Goal: Transaction & Acquisition: Purchase product/service

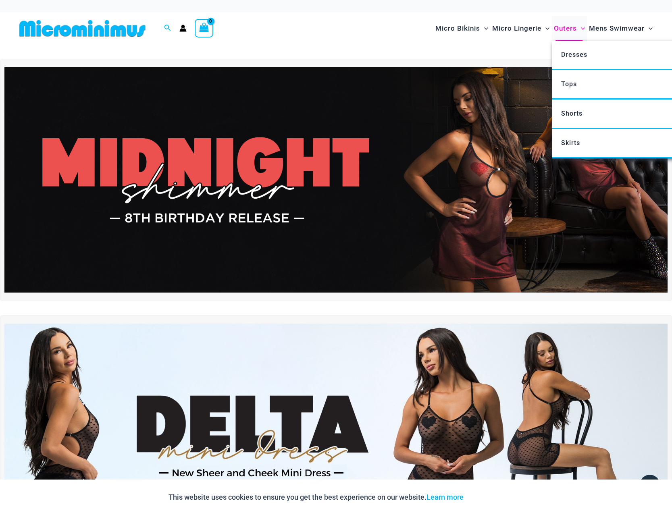
click at [570, 28] on span "Outers" at bounding box center [565, 28] width 23 height 21
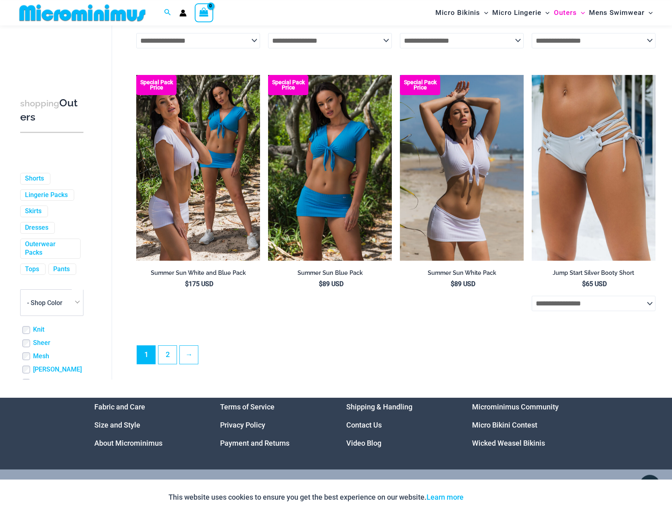
scroll to position [1927, 0]
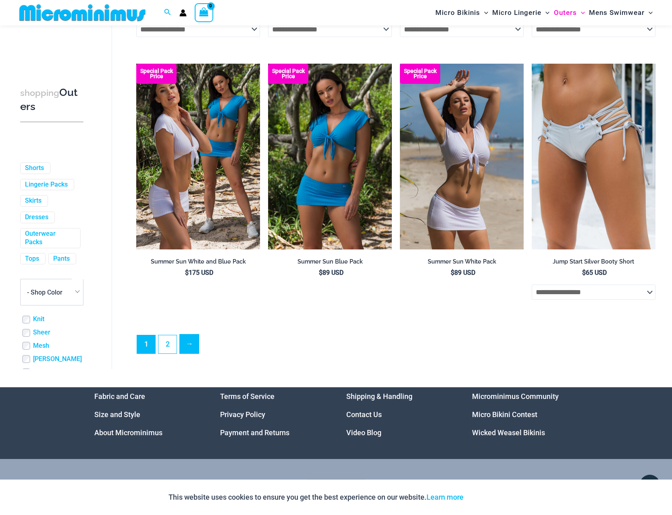
click at [193, 354] on link "→" at bounding box center [189, 344] width 19 height 19
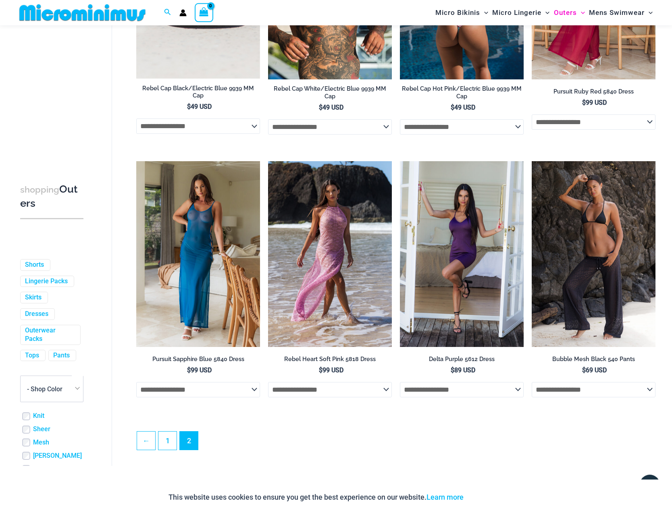
scroll to position [981, 0]
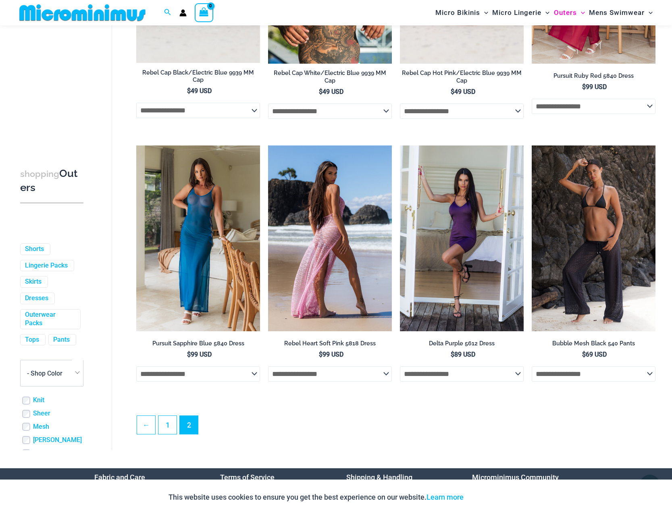
click at [338, 197] on img at bounding box center [330, 238] width 124 height 185
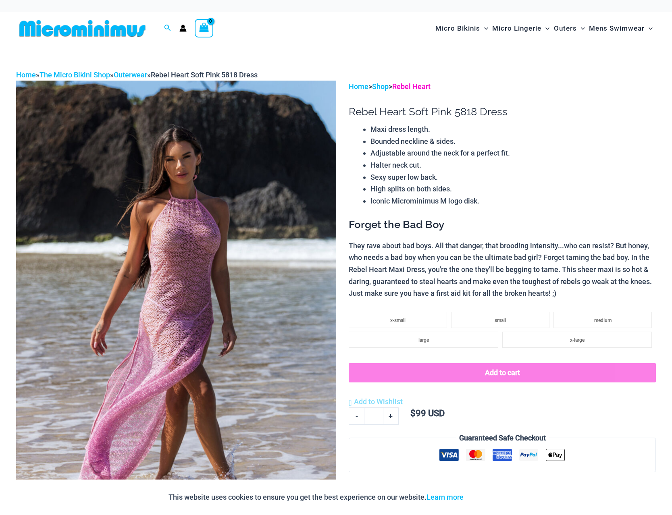
click at [422, 83] on link "Rebel Heart" at bounding box center [411, 86] width 38 height 8
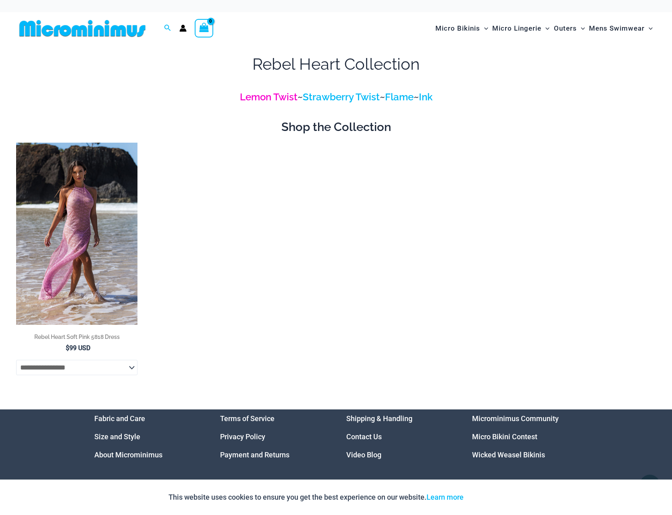
click at [271, 100] on link "Lemon Twist" at bounding box center [269, 97] width 58 height 12
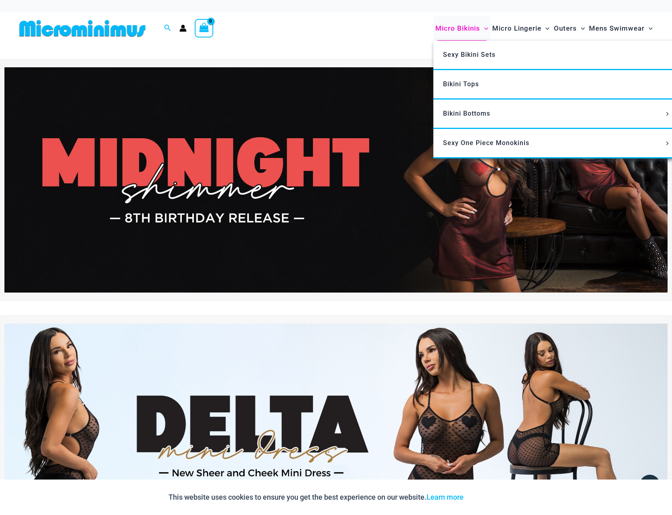
click at [468, 24] on span "Micro Bikinis" at bounding box center [457, 28] width 45 height 21
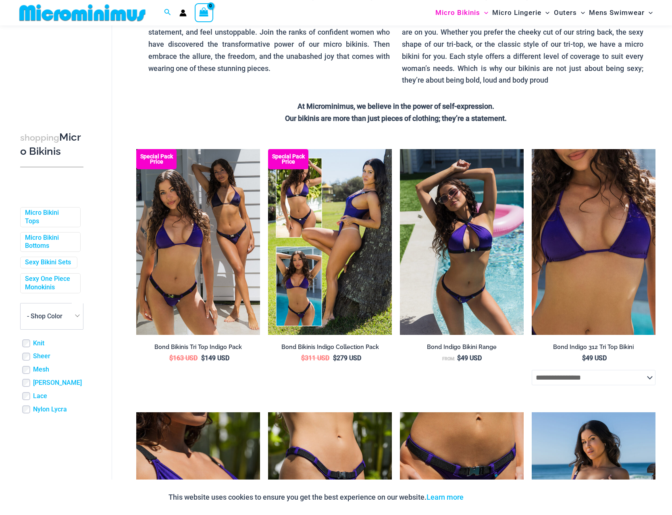
scroll to position [158, 0]
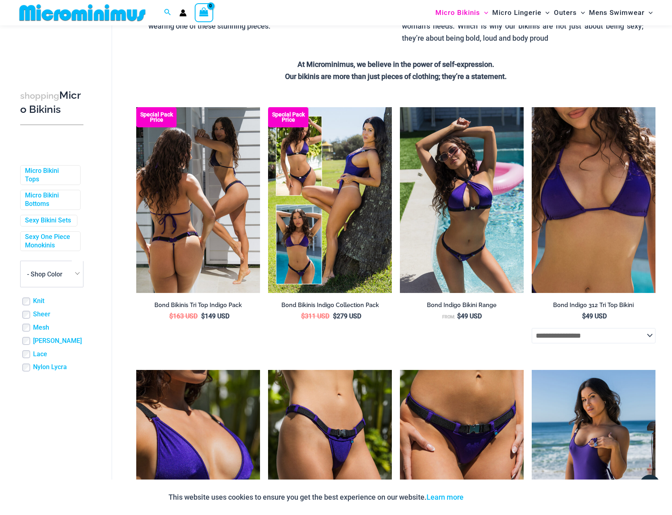
click at [236, 191] on img at bounding box center [198, 199] width 124 height 185
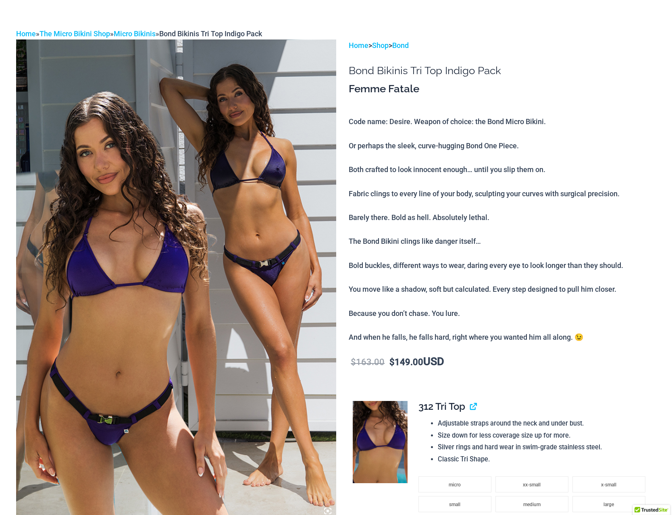
scroll to position [323, 0]
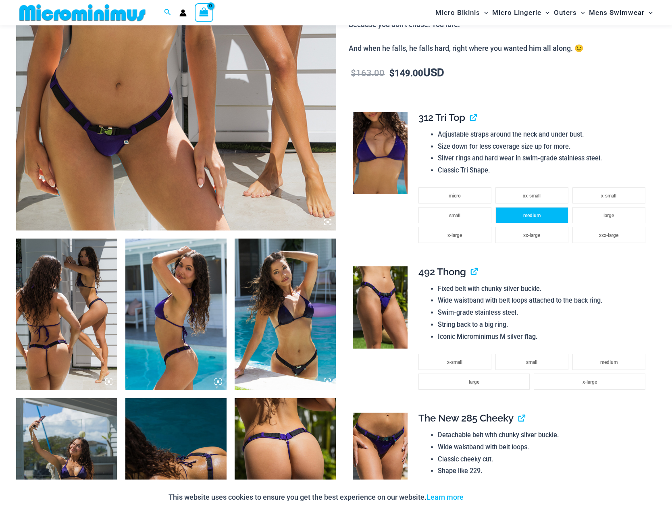
click at [536, 216] on span "medium" at bounding box center [531, 216] width 17 height 6
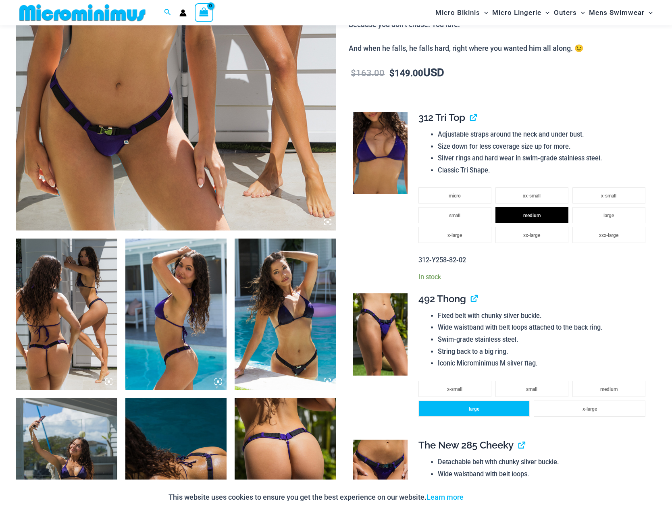
click at [469, 412] on span "large" at bounding box center [474, 409] width 10 height 6
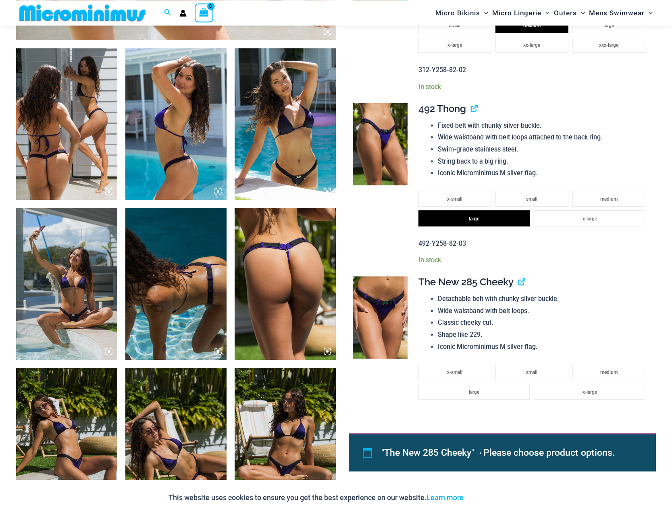
scroll to position [529, 0]
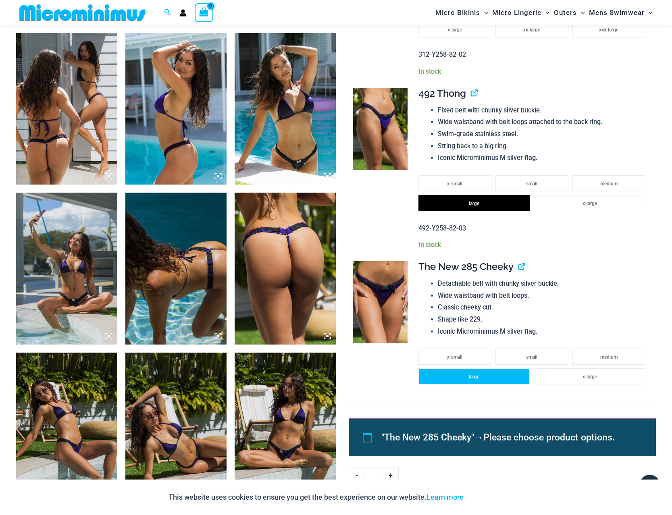
click at [467, 384] on li "large" at bounding box center [474, 376] width 112 height 16
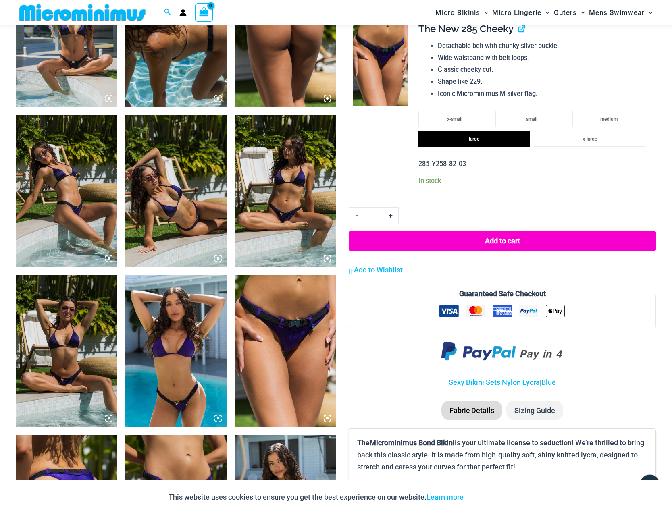
scroll to position [775, 0]
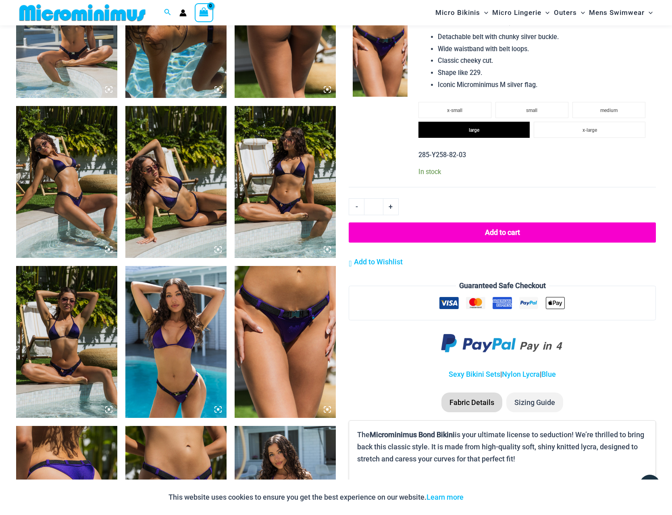
click at [524, 241] on button "Add to cart" at bounding box center [502, 233] width 307 height 20
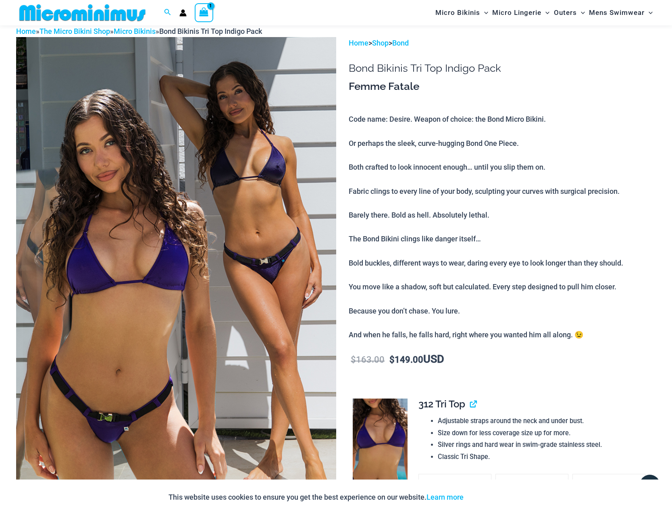
scroll to position [33, 0]
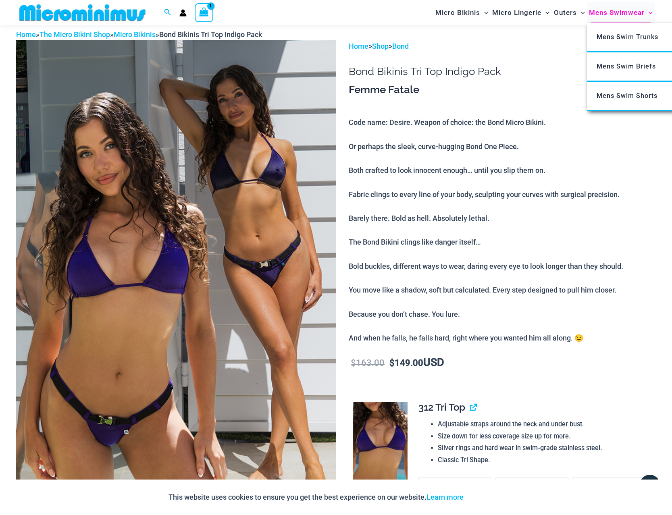
click at [611, 15] on span "Mens Swimwear" at bounding box center [617, 12] width 56 height 21
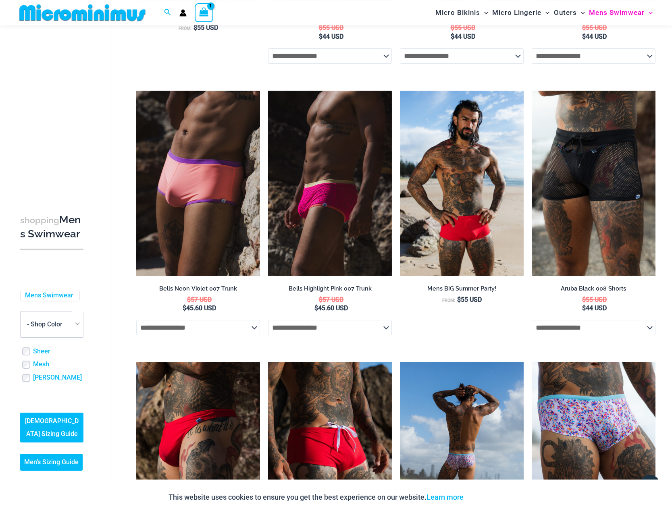
scroll to position [282, 0]
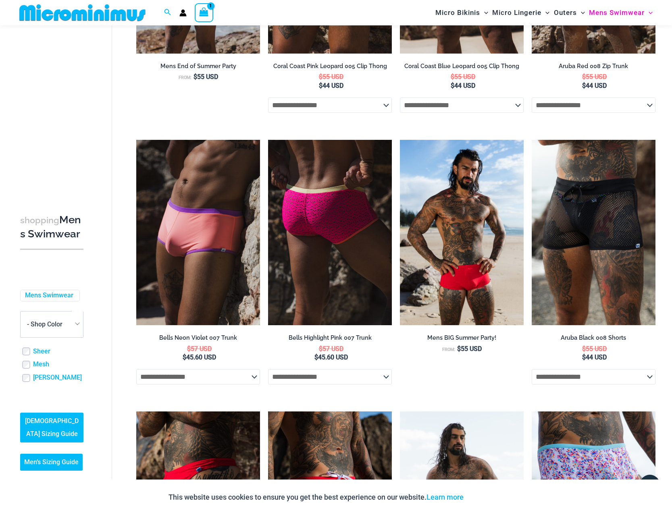
click at [363, 229] on img at bounding box center [330, 232] width 124 height 185
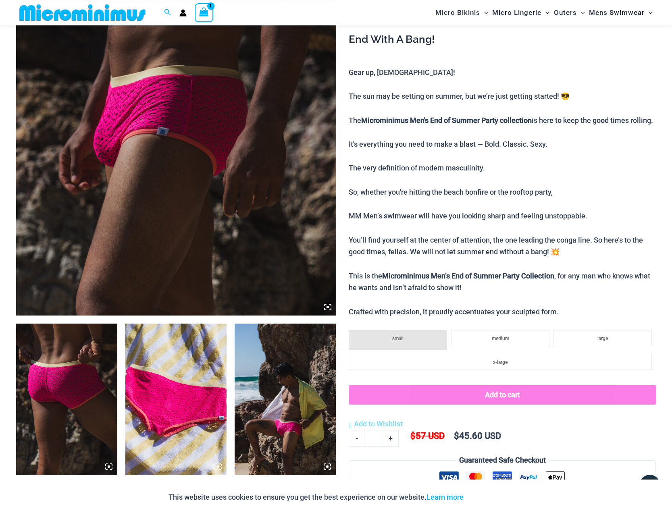
scroll to position [240, 0]
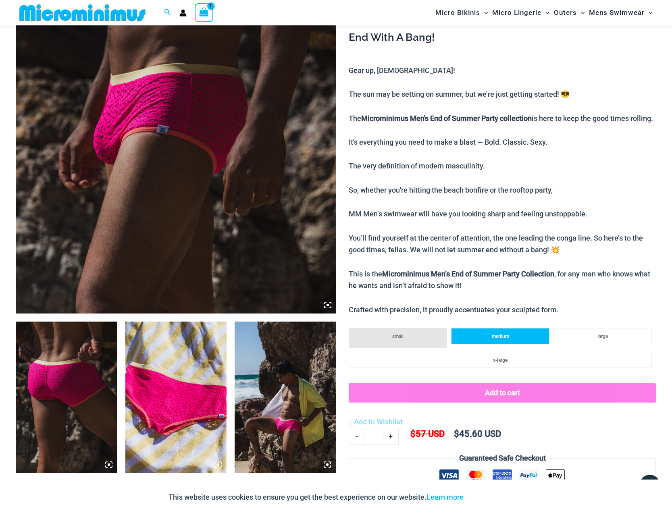
click at [496, 344] on li "medium" at bounding box center [500, 336] width 98 height 16
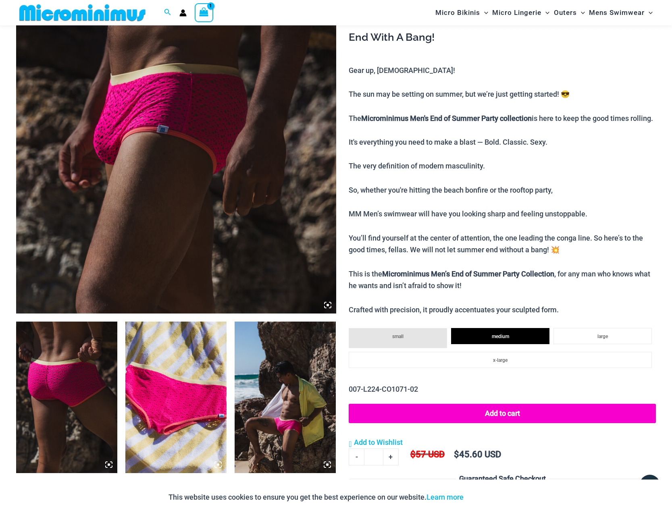
click at [328, 306] on icon at bounding box center [328, 305] width 2 height 2
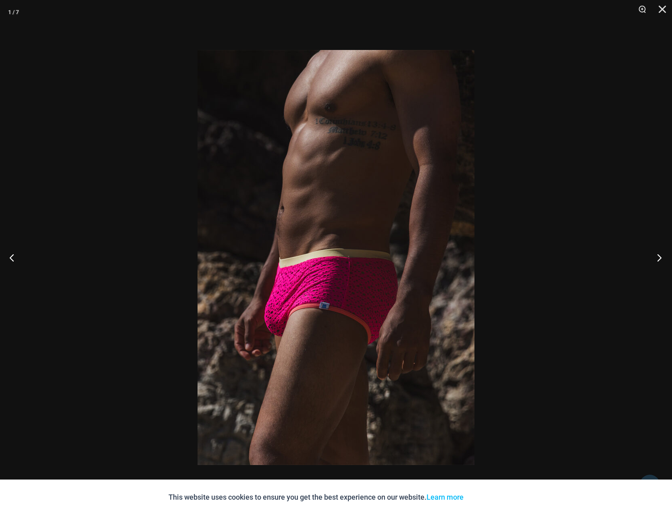
click at [660, 258] on button "Next" at bounding box center [657, 257] width 30 height 40
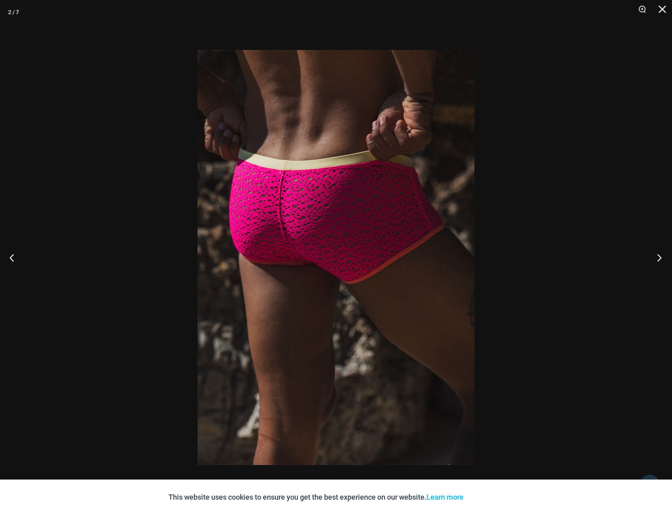
click at [658, 261] on button "Next" at bounding box center [657, 257] width 30 height 40
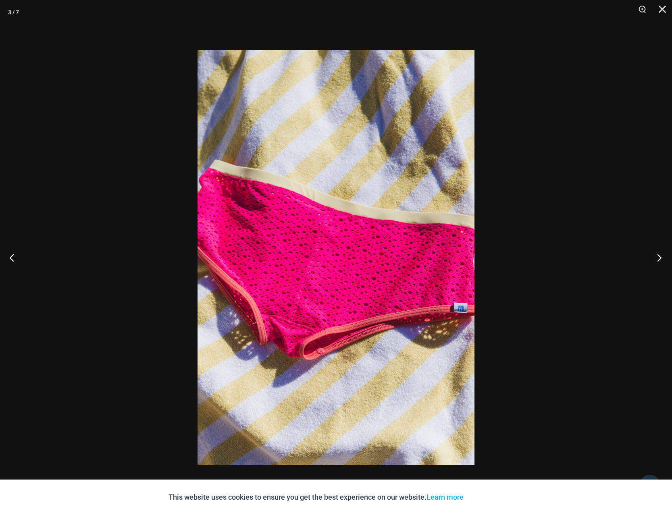
click at [658, 261] on button "Next" at bounding box center [657, 257] width 30 height 40
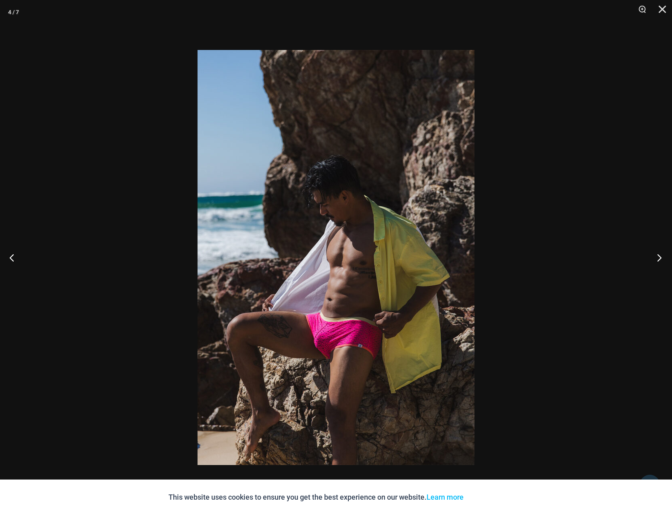
click at [658, 261] on button "Next" at bounding box center [657, 257] width 30 height 40
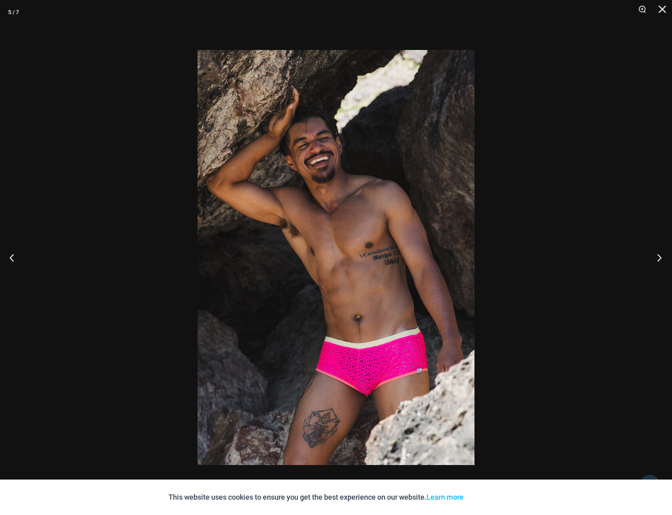
click at [658, 261] on button "Next" at bounding box center [657, 257] width 30 height 40
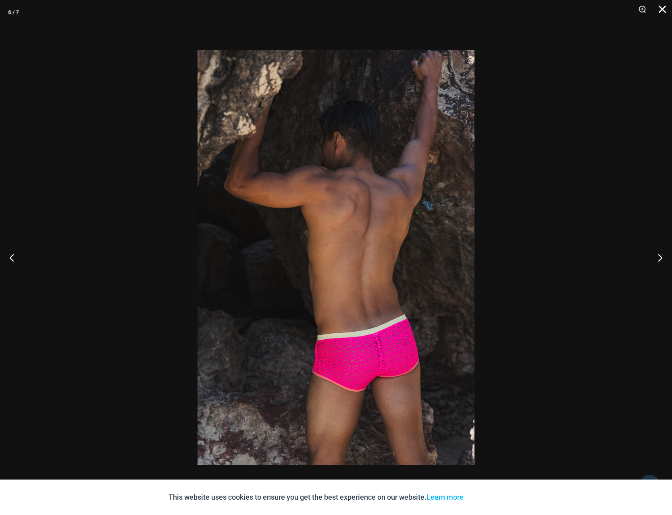
click at [661, 11] on button "Close" at bounding box center [659, 12] width 20 height 24
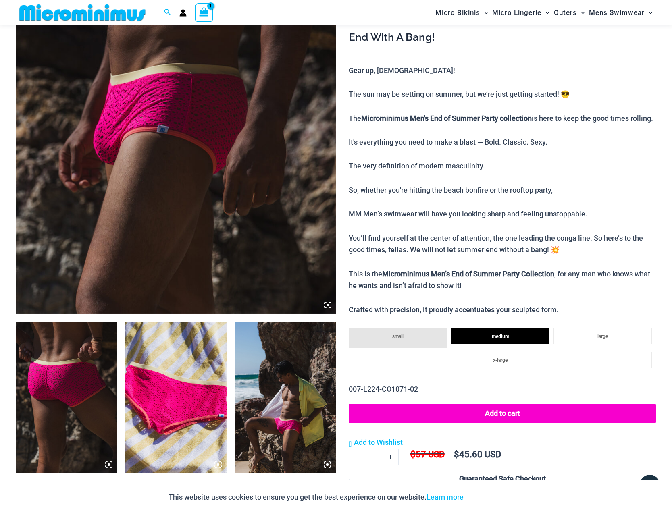
scroll to position [75, 0]
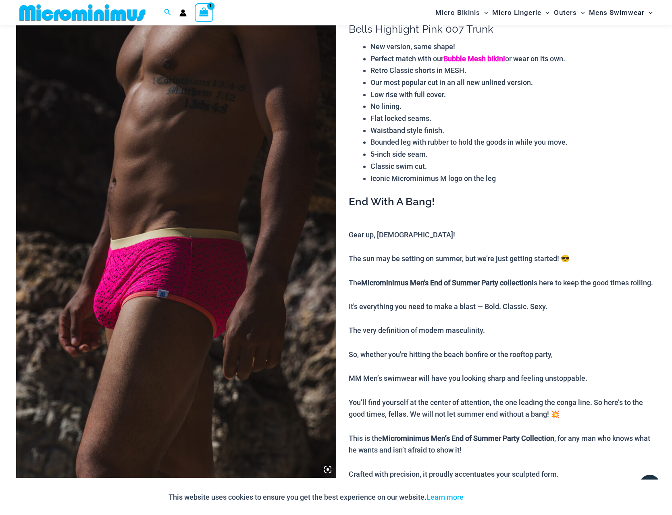
click at [471, 60] on link "Bubble Mesh bikini" at bounding box center [474, 58] width 62 height 8
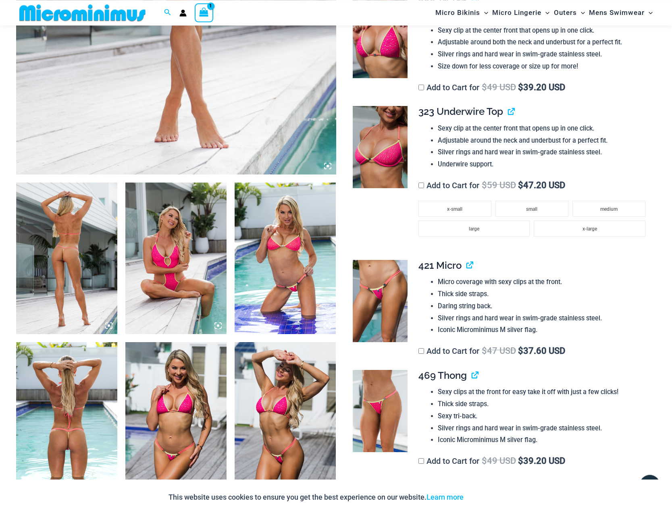
scroll to position [282, 0]
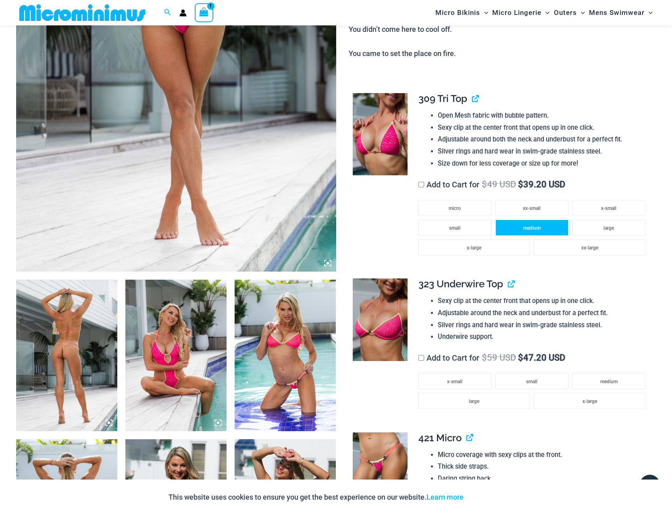
click at [535, 222] on li "medium" at bounding box center [531, 228] width 73 height 16
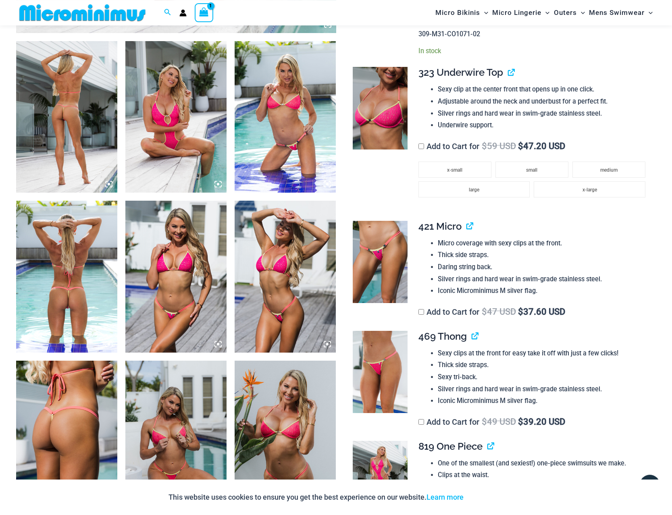
scroll to position [529, 0]
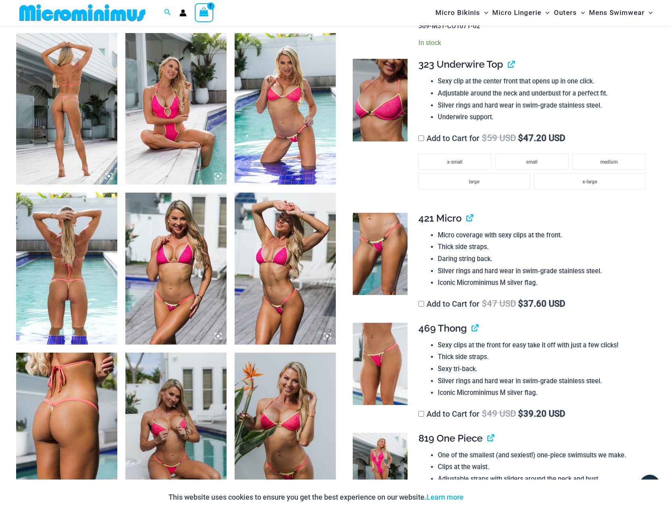
click at [425, 419] on label "Add to Cart for $ 49 USD $ 39.20 USD" at bounding box center [491, 414] width 147 height 10
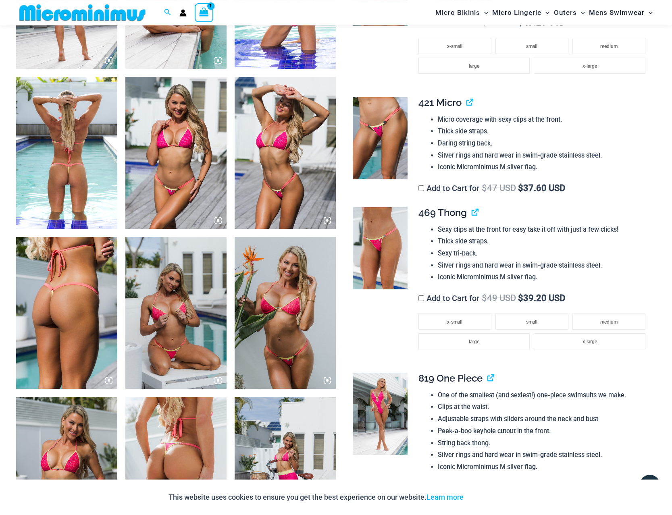
scroll to position [693, 0]
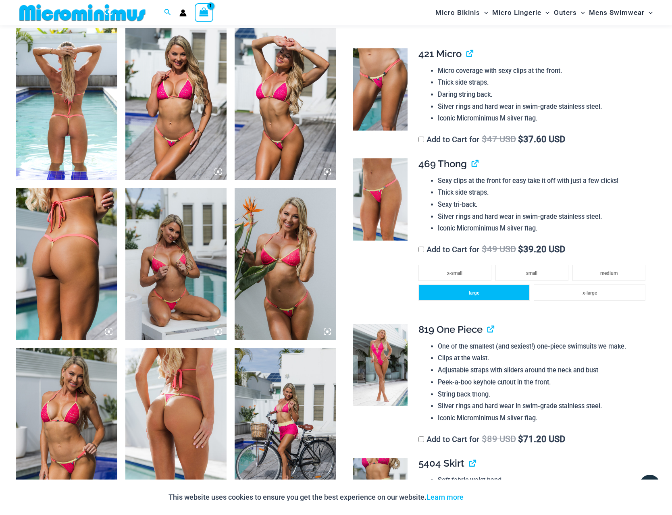
click at [469, 294] on li "large" at bounding box center [474, 293] width 112 height 16
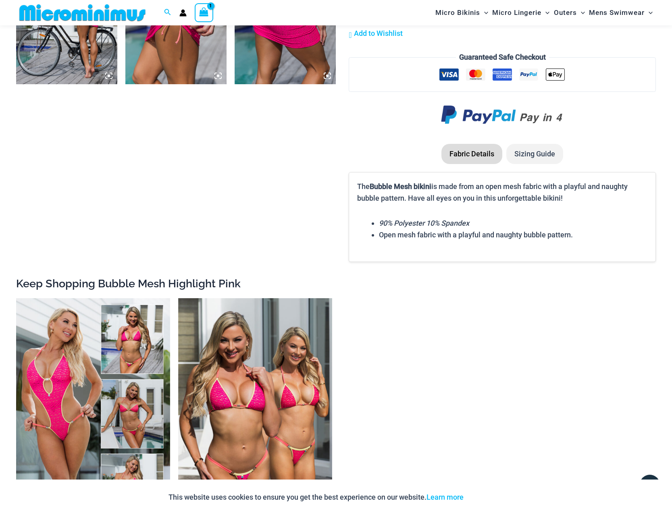
scroll to position [0, 0]
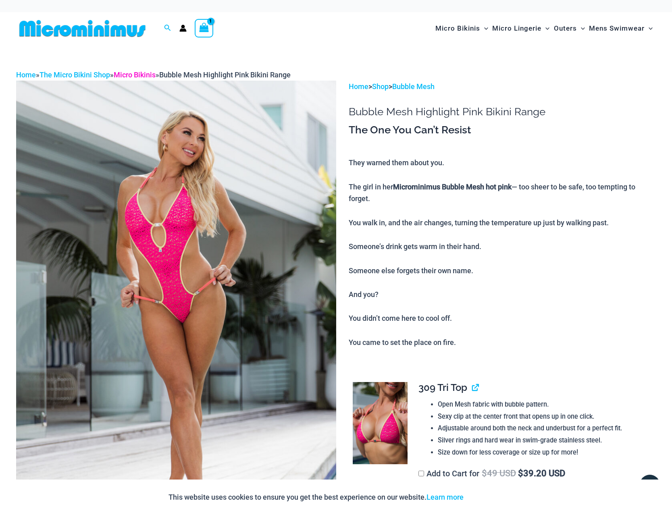
click at [137, 74] on link "Micro Bikinis" at bounding box center [135, 75] width 42 height 8
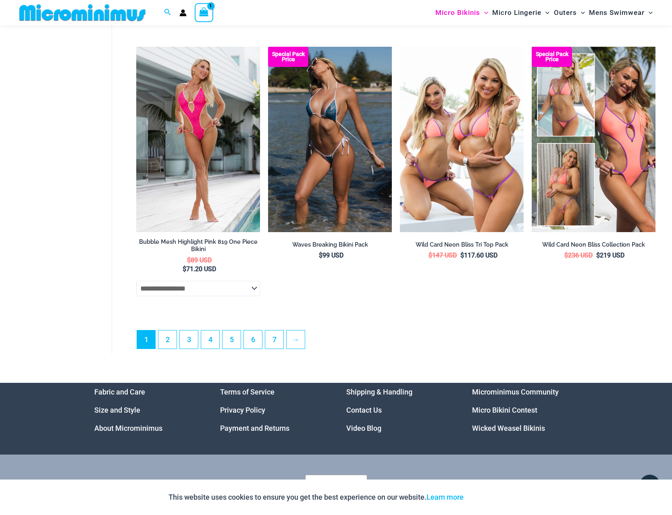
scroll to position [2172, 0]
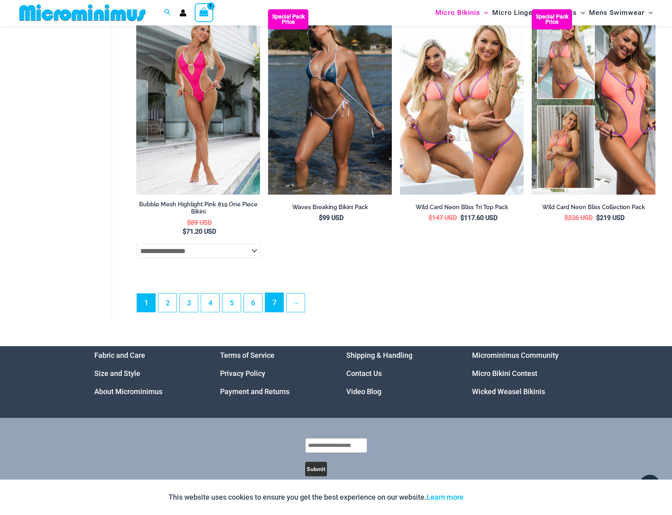
click at [280, 312] on link "7" at bounding box center [274, 302] width 18 height 19
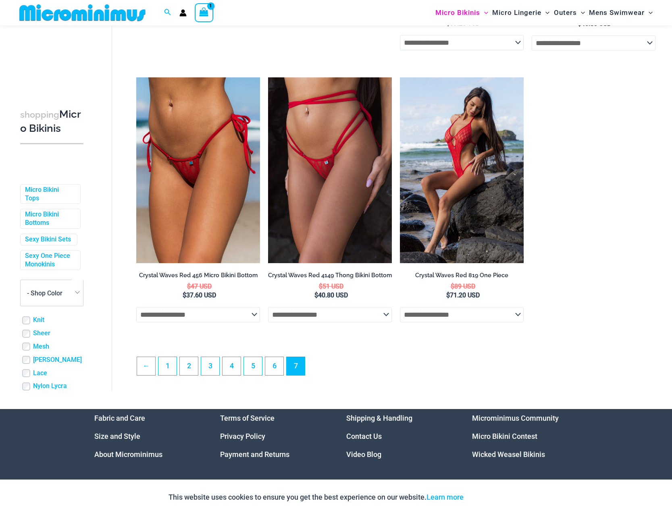
scroll to position [323, 0]
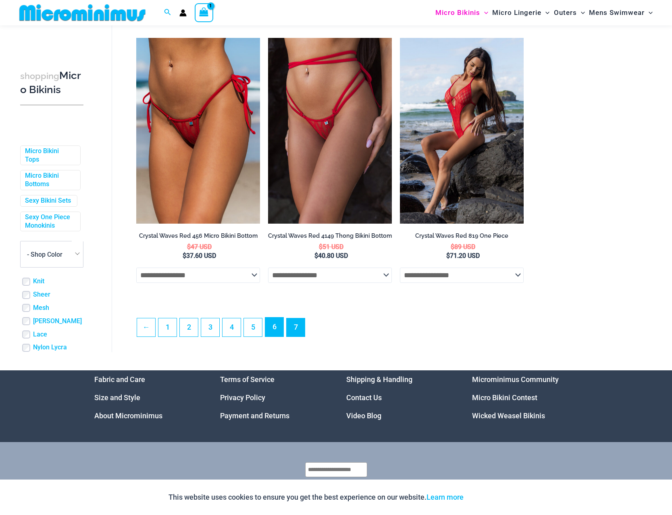
click at [280, 328] on link "6" at bounding box center [274, 327] width 18 height 19
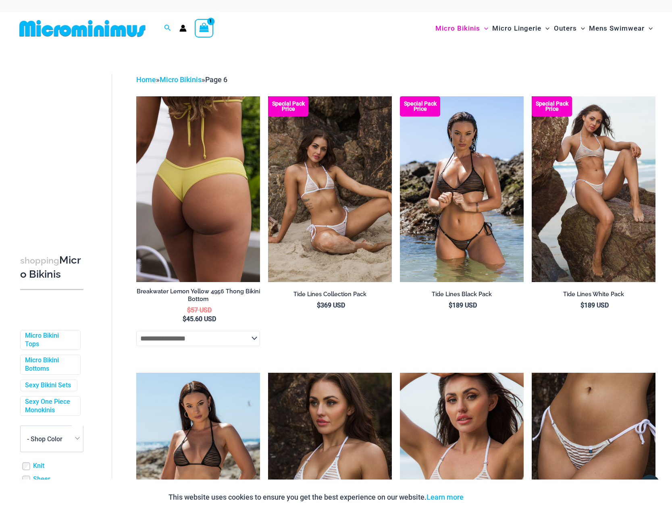
click at [197, 254] on img at bounding box center [198, 188] width 124 height 185
click at [211, 189] on img at bounding box center [198, 188] width 124 height 185
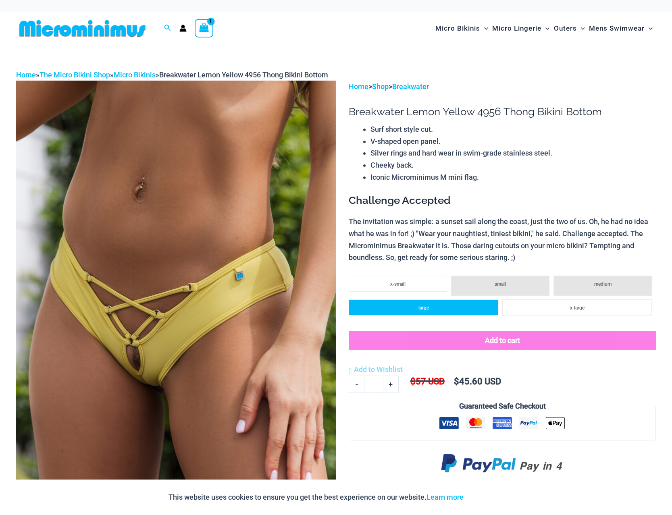
click at [443, 312] on li "large" at bounding box center [424, 308] width 150 height 16
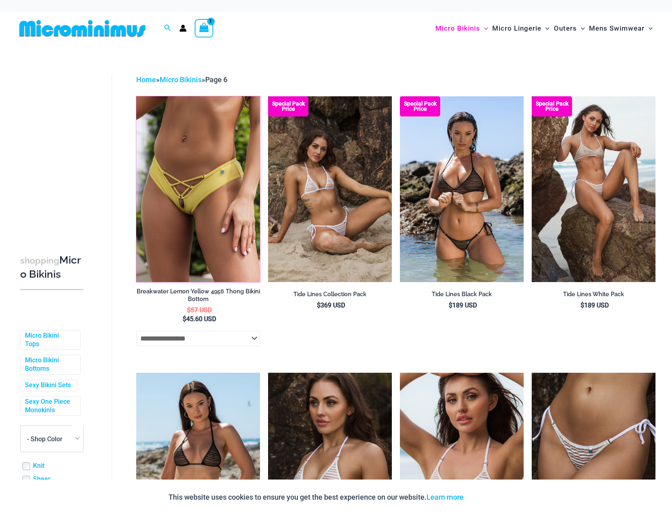
click at [136, 96] on img at bounding box center [136, 96] width 0 height 0
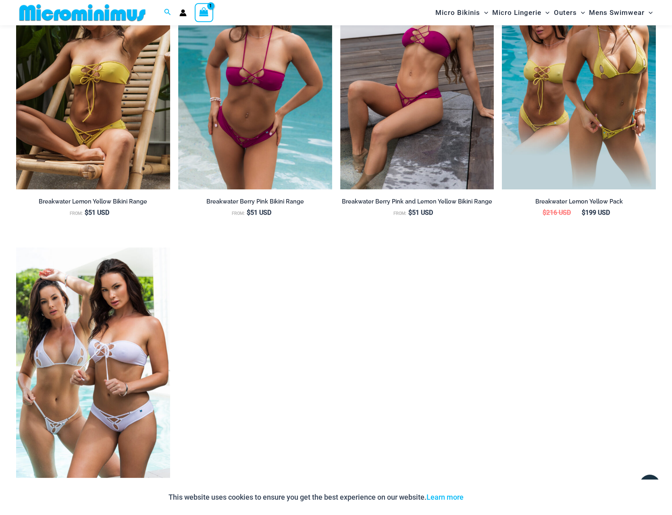
scroll to position [1021, 0]
